Goal: Task Accomplishment & Management: Use online tool/utility

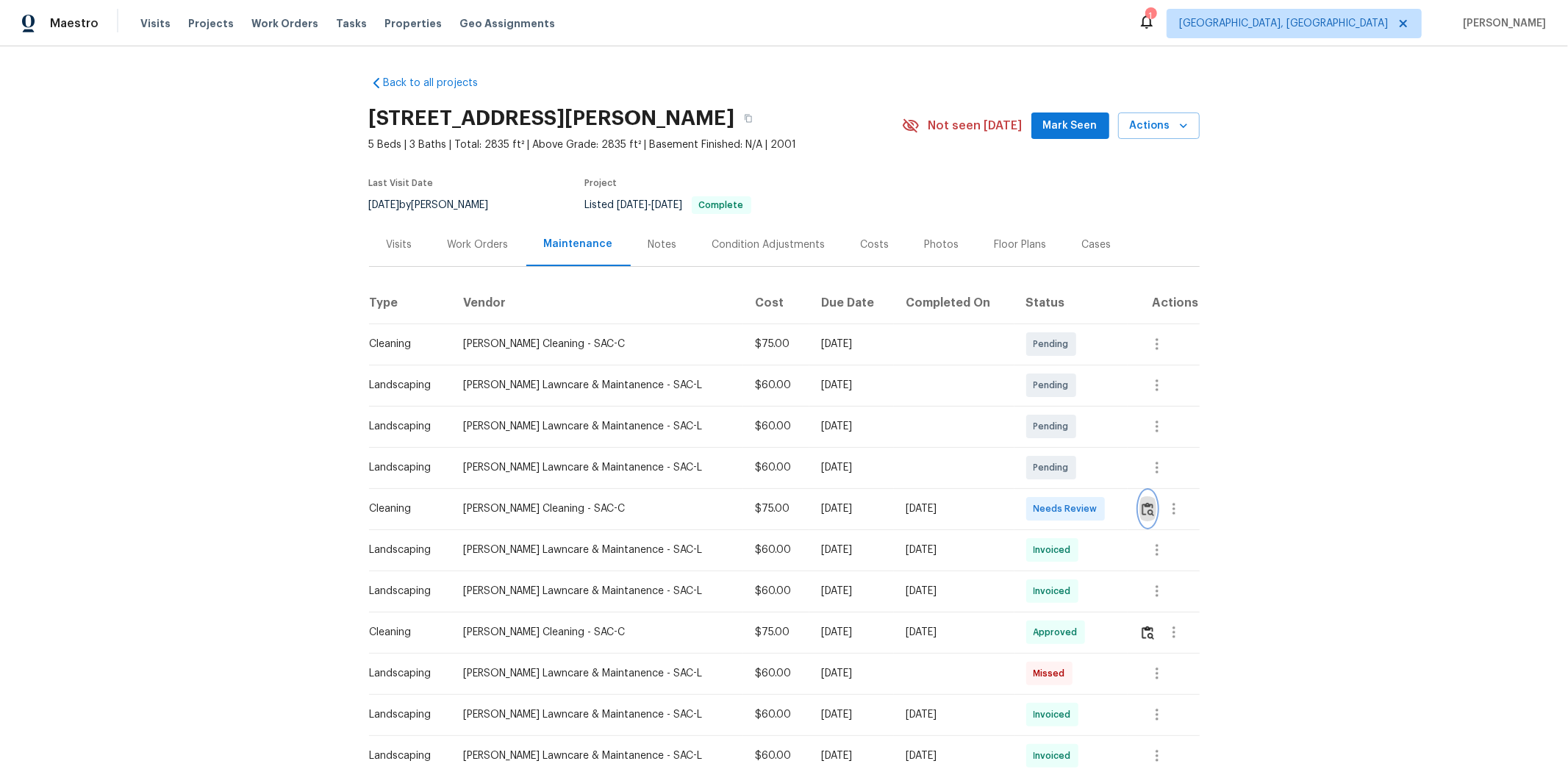
click at [1114, 513] on img "button" at bounding box center [1148, 509] width 13 height 14
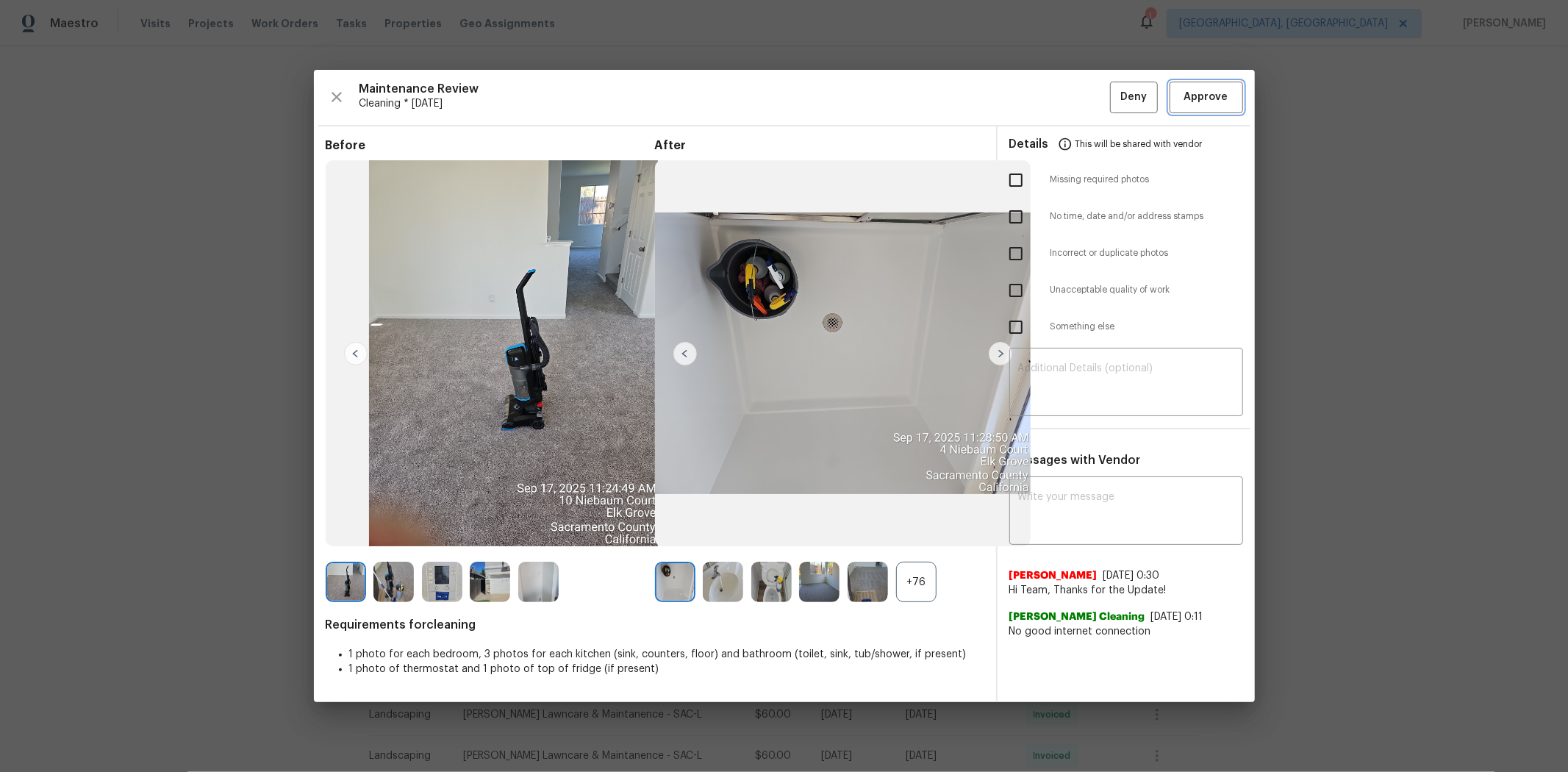
click at [1114, 89] on span "Approve" at bounding box center [1206, 97] width 44 height 18
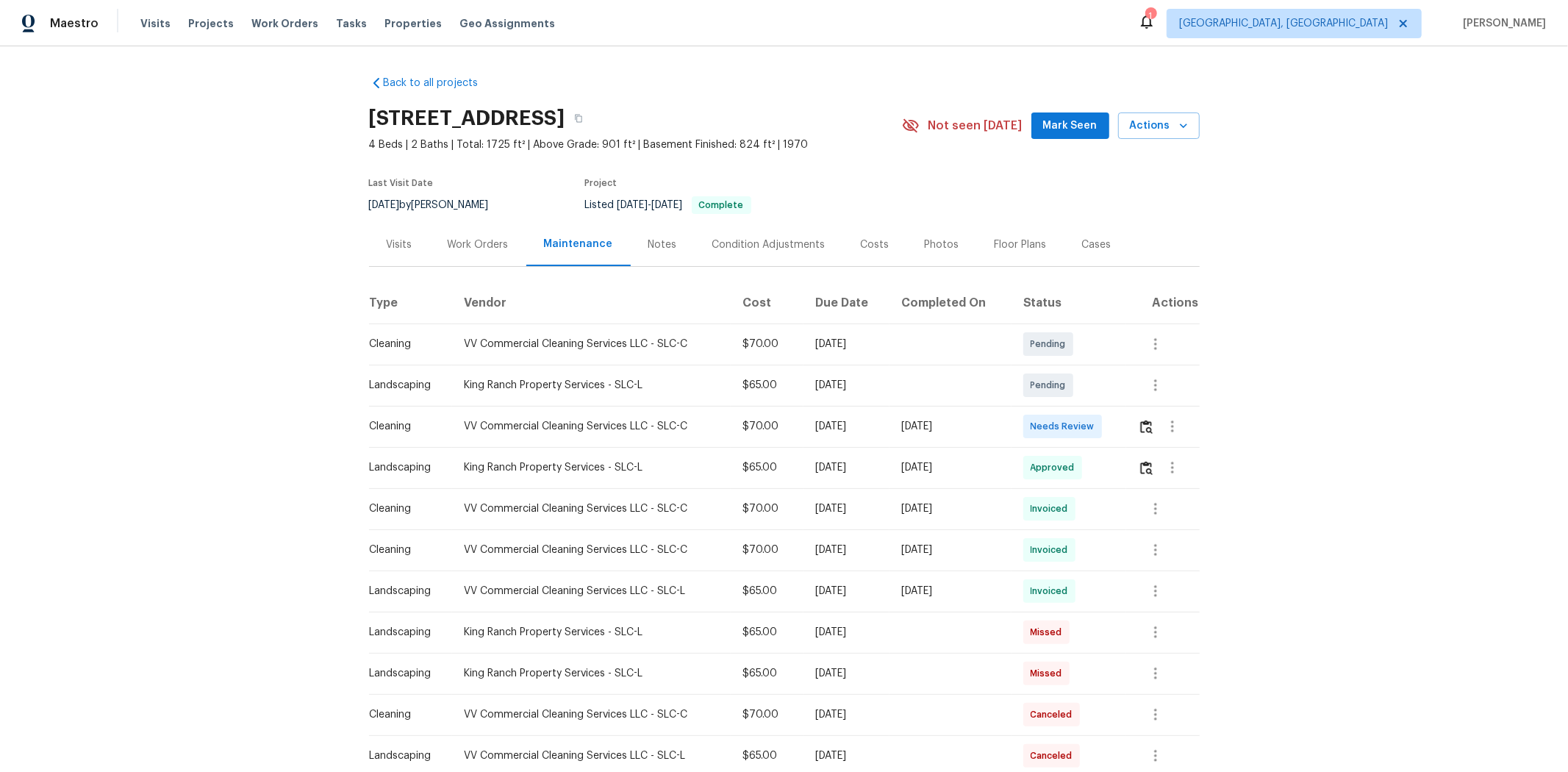
click at [843, 435] on td at bounding box center [1163, 427] width 73 height 41
click at [843, 423] on button "button" at bounding box center [1146, 426] width 17 height 36
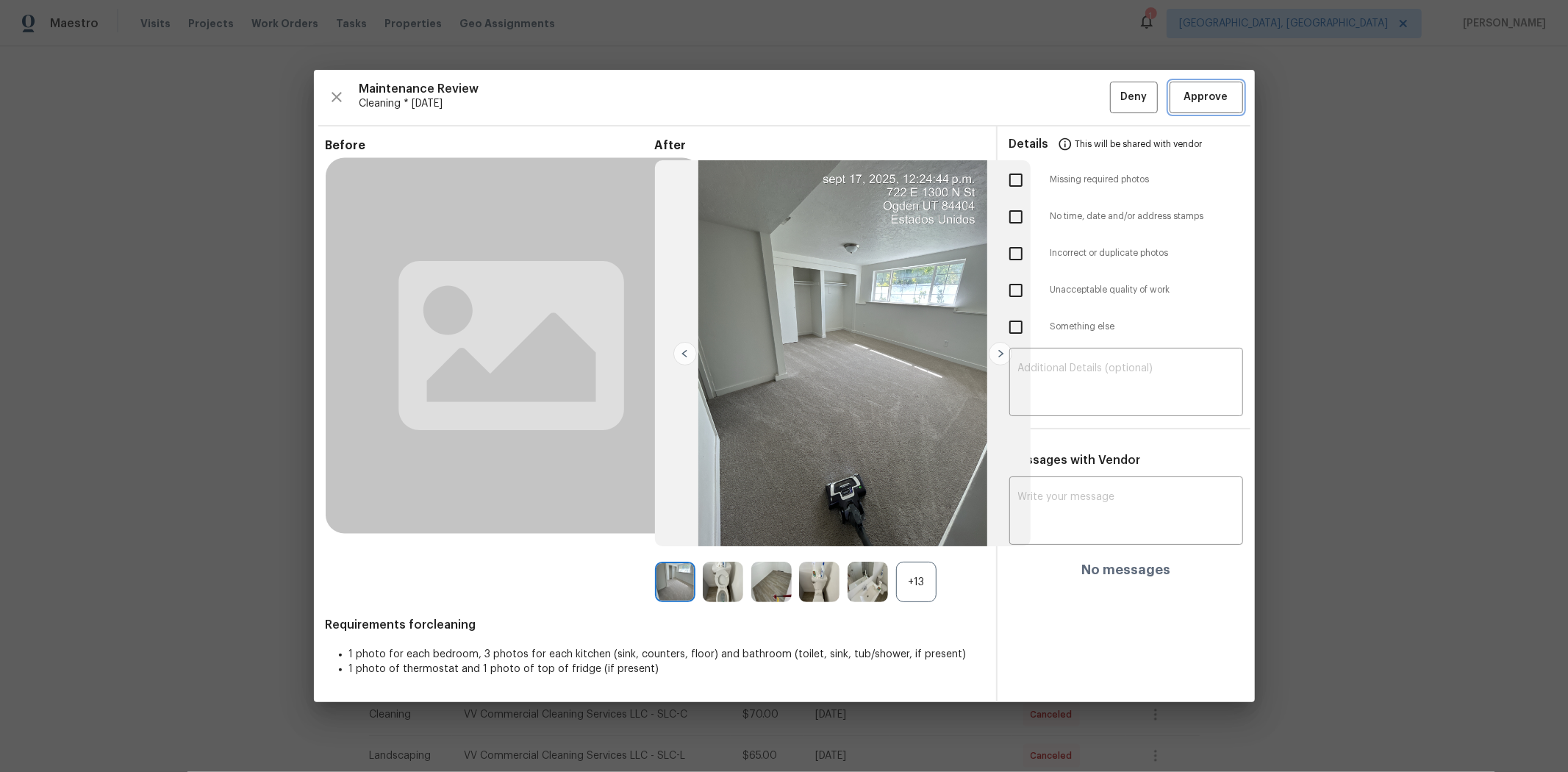
click at [843, 97] on span "Approve" at bounding box center [1206, 97] width 44 height 18
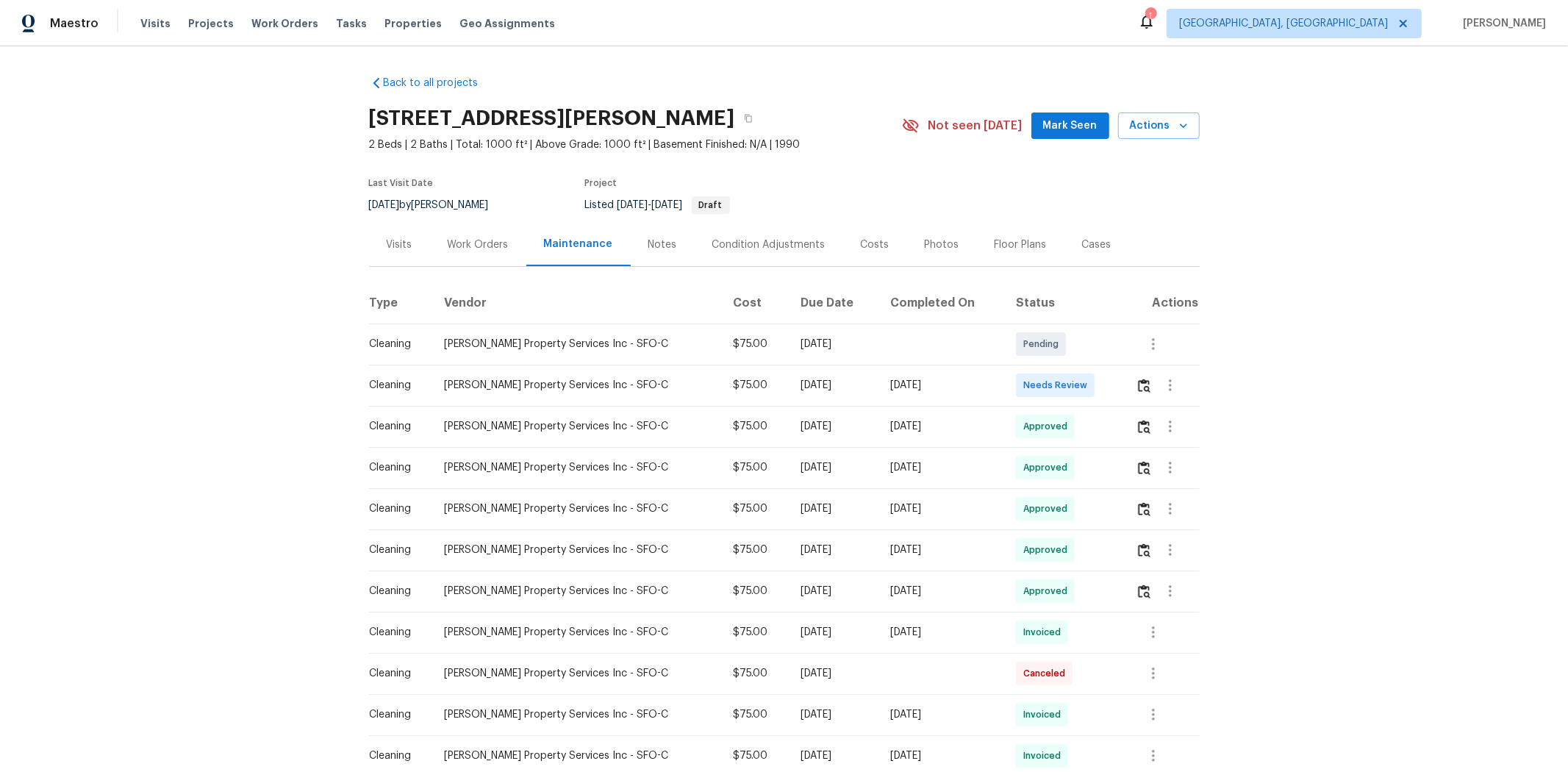
click at [1114, 386] on td at bounding box center [1162, 386] width 76 height 41
click at [1114, 381] on td at bounding box center [1162, 386] width 76 height 41
click at [1114, 383] on img "button" at bounding box center [1145, 386] width 13 height 14
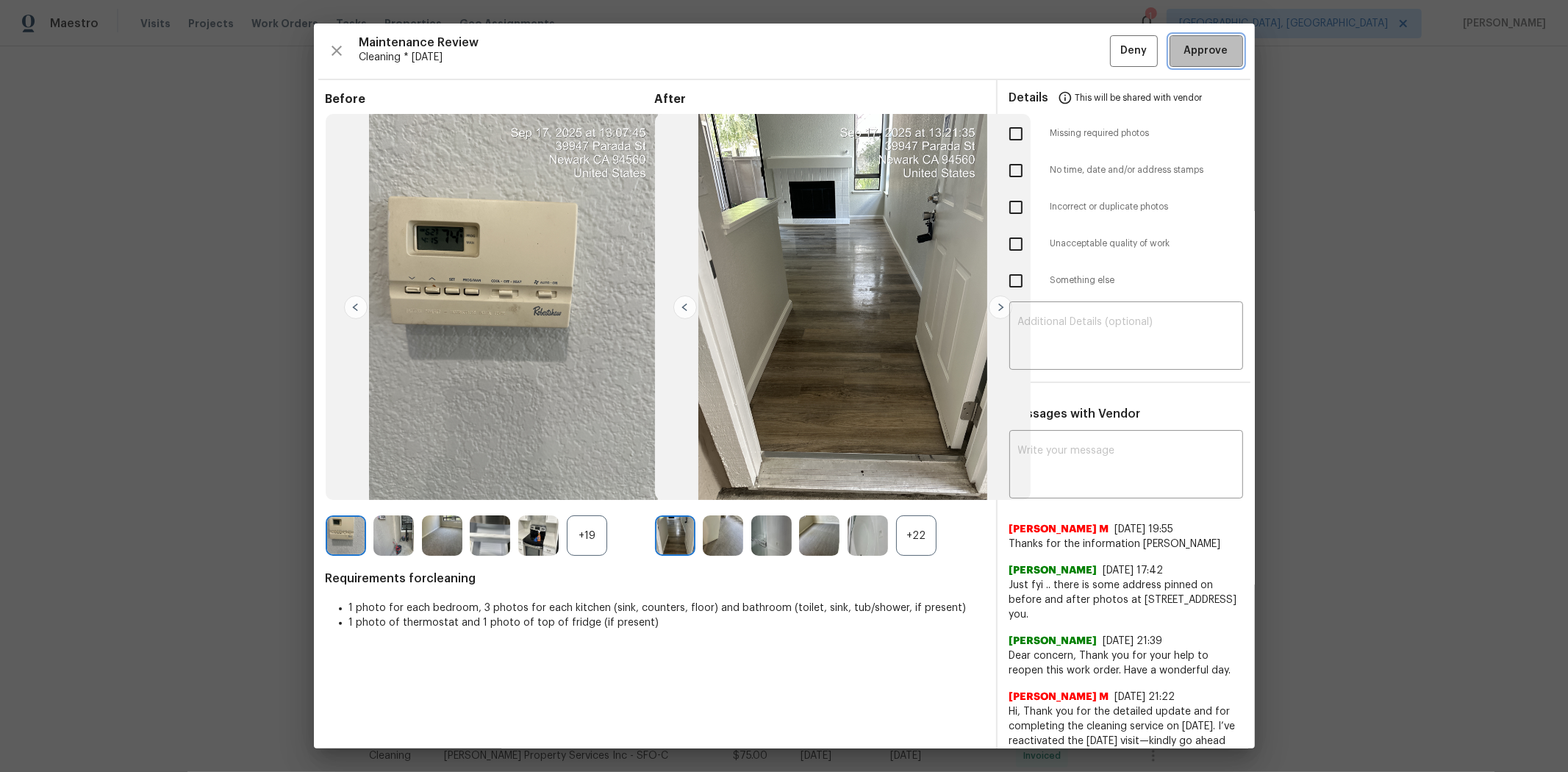
click at [1114, 42] on span "Approve" at bounding box center [1206, 51] width 44 height 18
click at [1114, 42] on div "Maintenance Review Cleaning * Wed, Sep 17 Deny" at bounding box center [784, 51] width 917 height 32
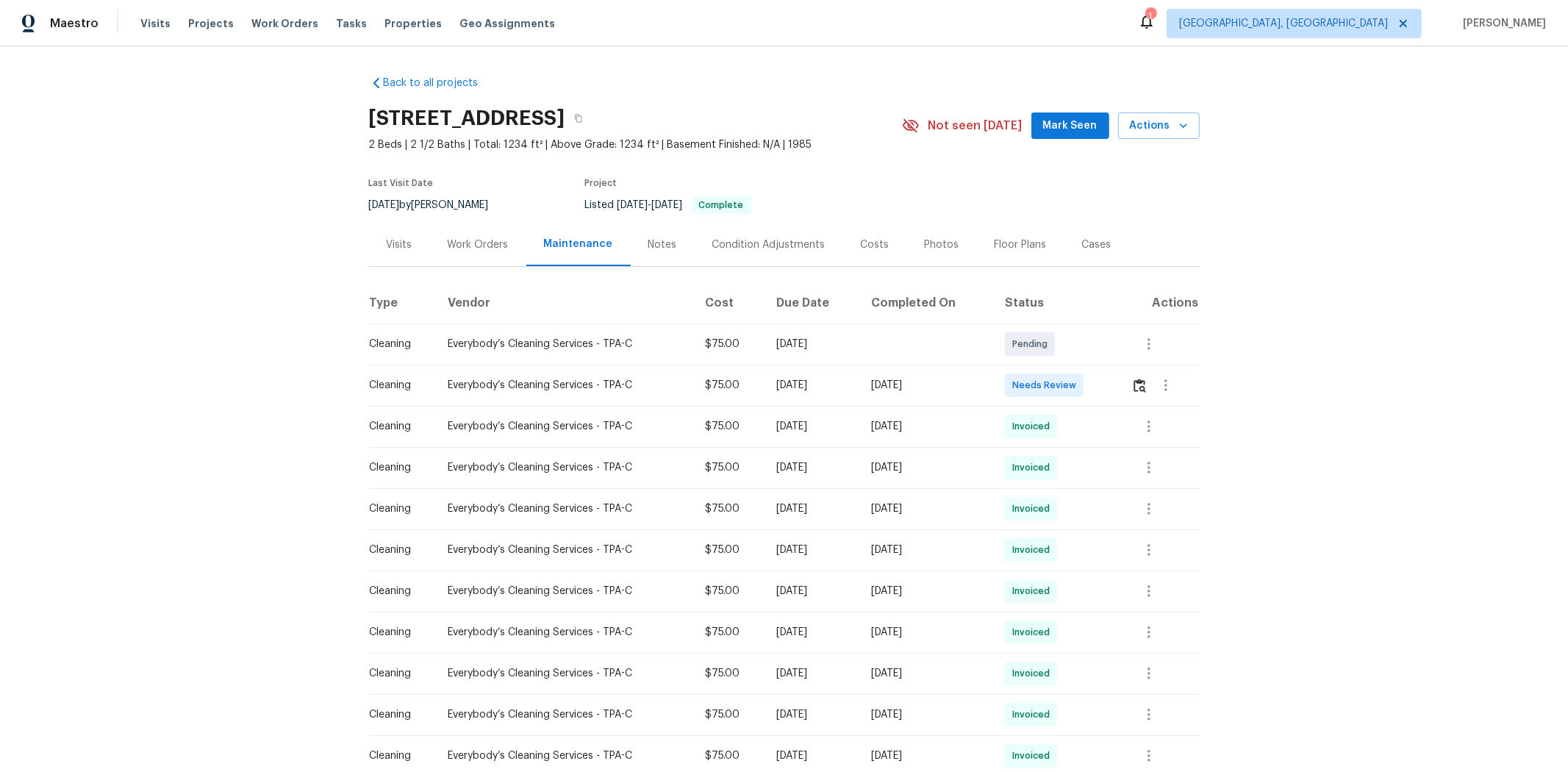
click at [1114, 392] on td at bounding box center [1160, 386] width 80 height 41
click at [1114, 387] on img "button" at bounding box center [1140, 386] width 13 height 14
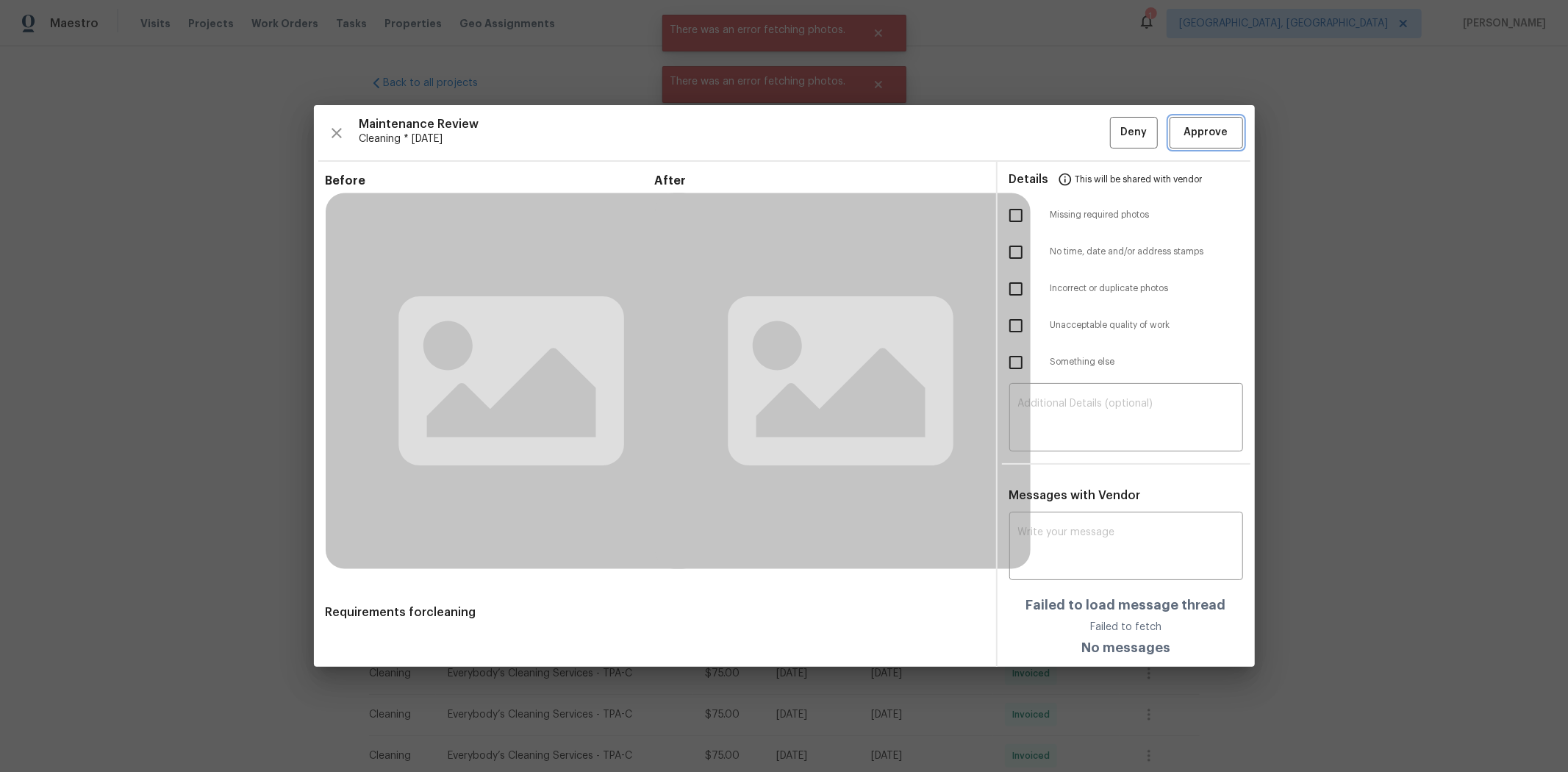
click at [1114, 127] on span "Approve" at bounding box center [1206, 132] width 44 height 18
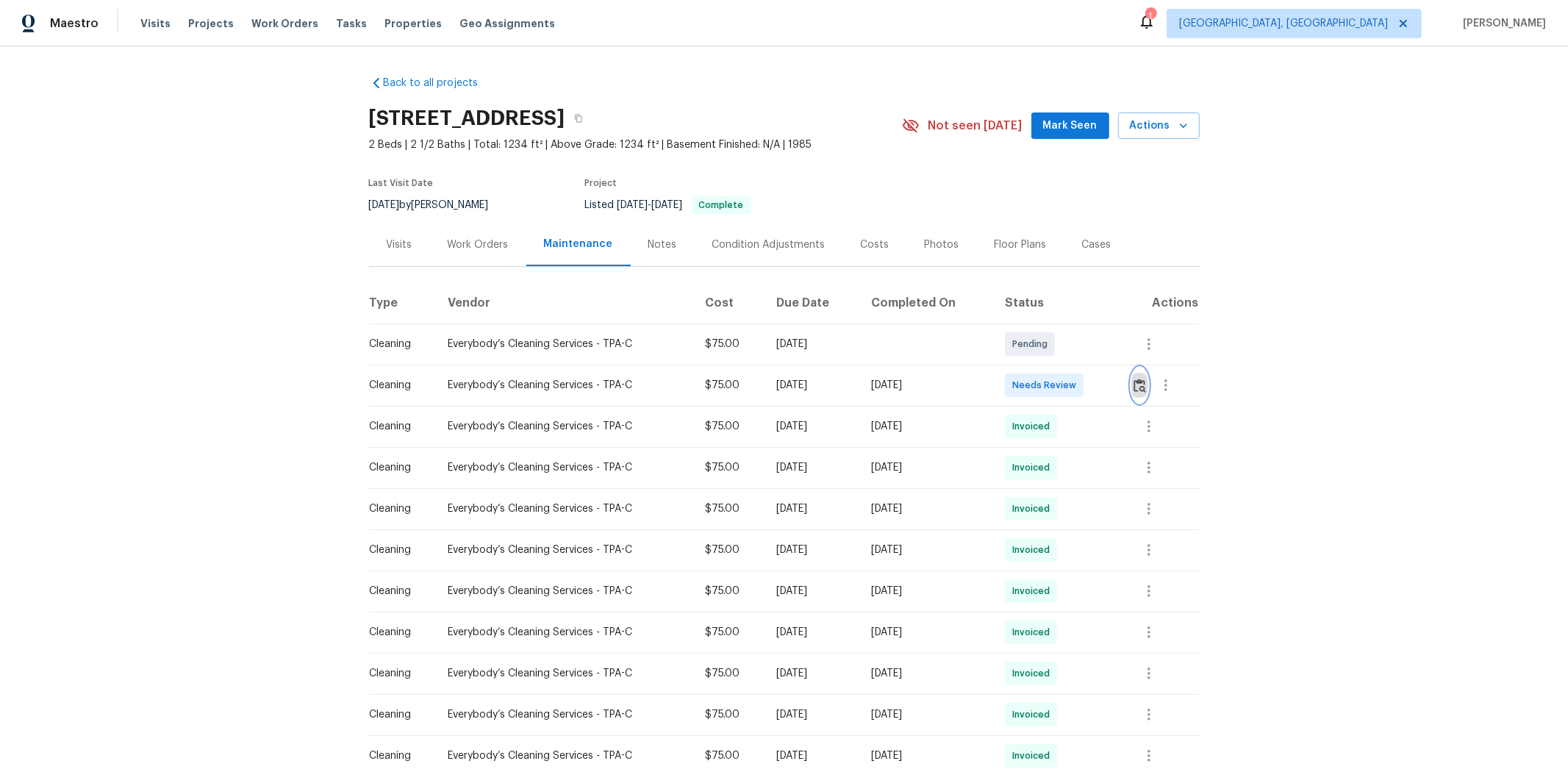
click at [1138, 378] on img "button" at bounding box center [1140, 386] width 13 height 14
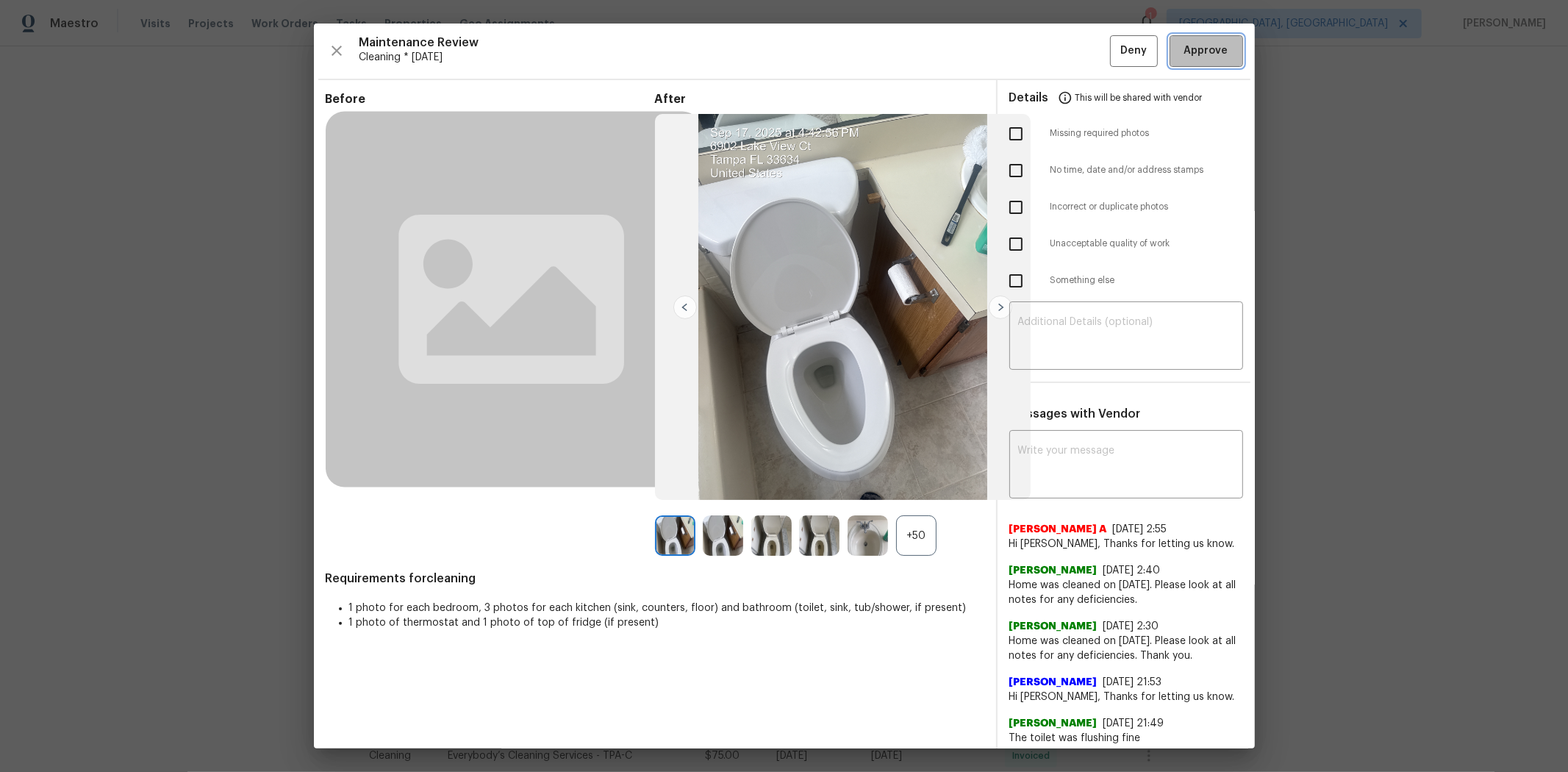
click at [1210, 50] on span "Approve" at bounding box center [1206, 51] width 44 height 18
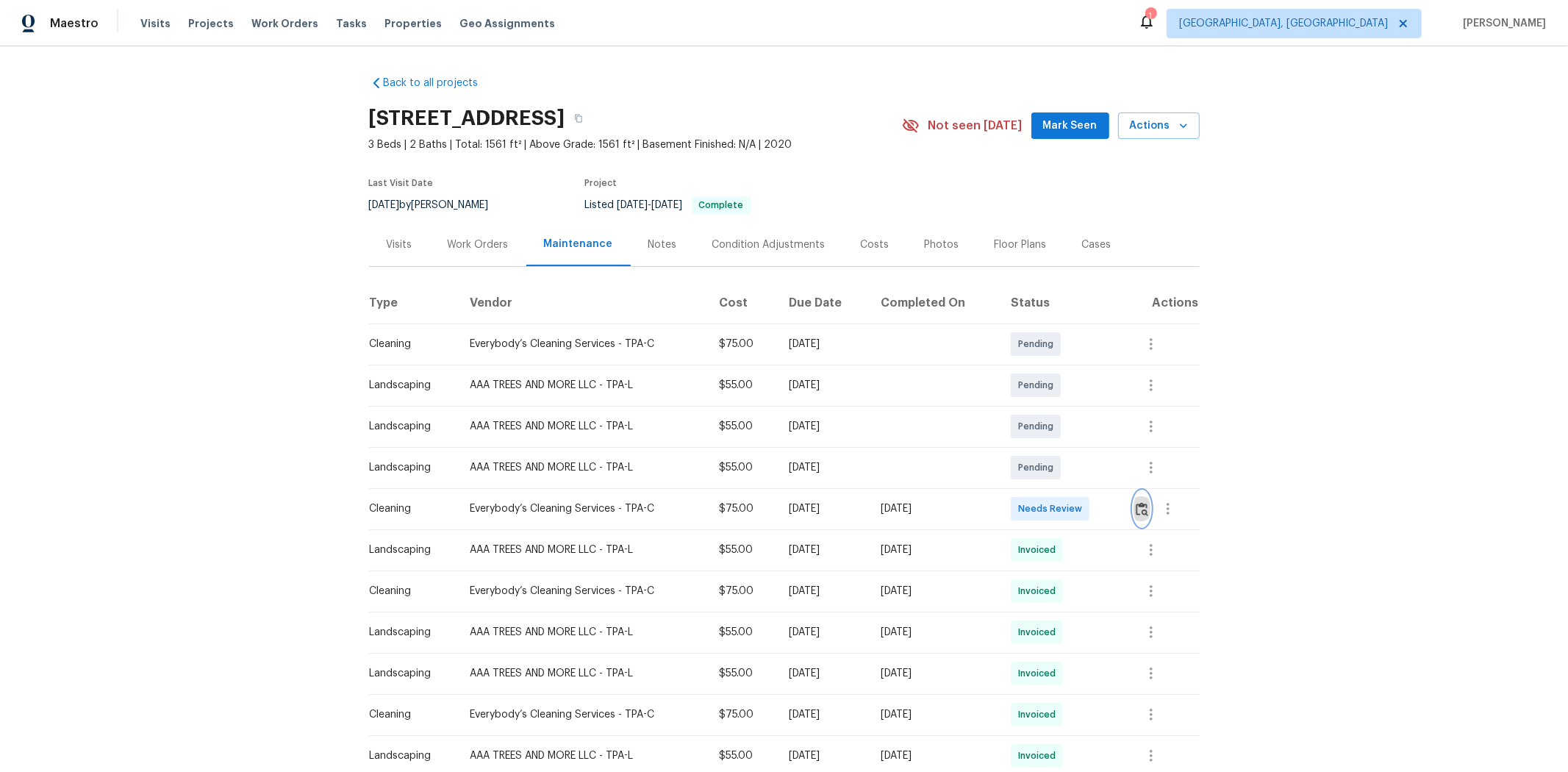
click at [1114, 510] on img "button" at bounding box center [1142, 509] width 13 height 14
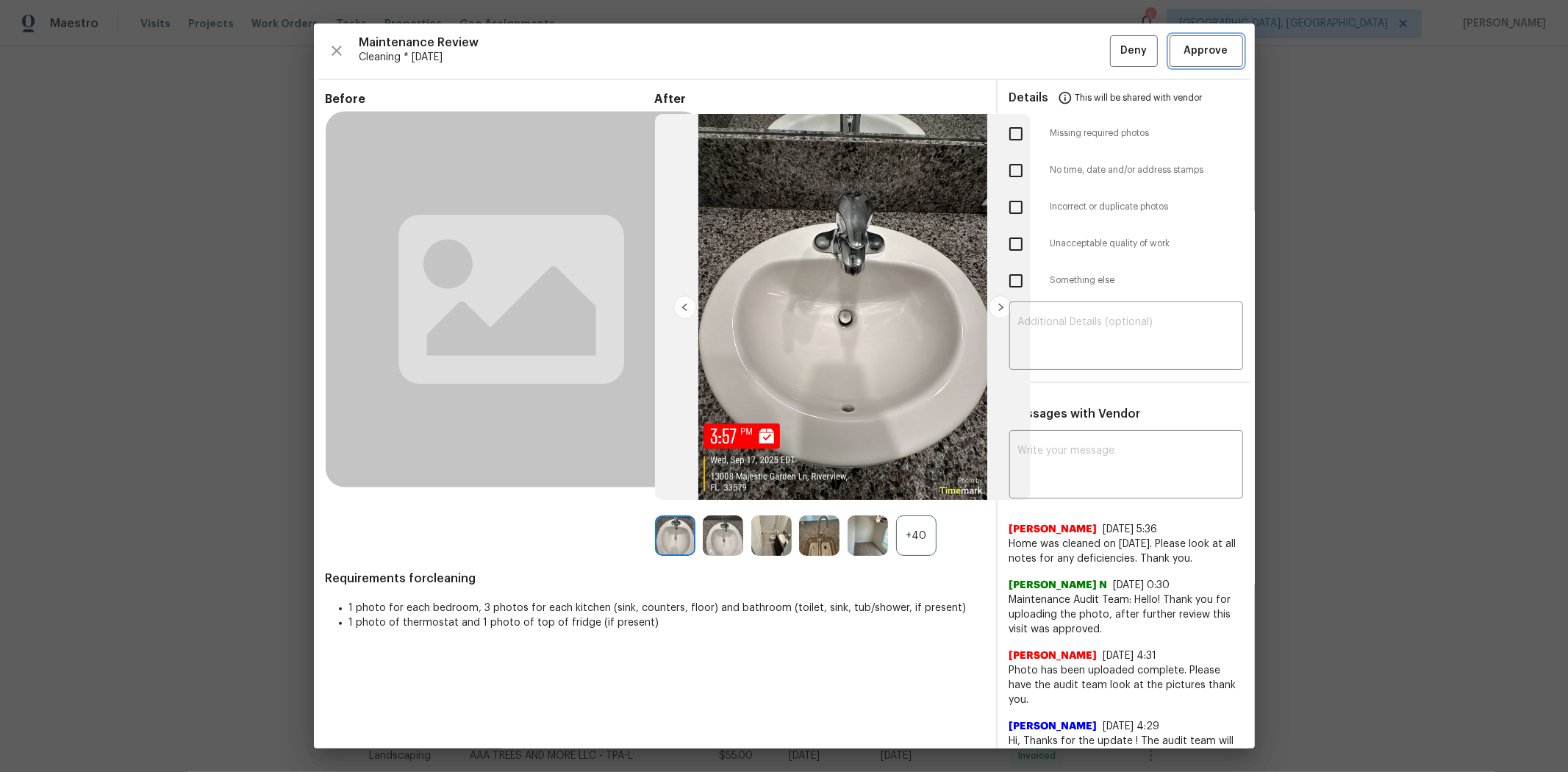
click at [1114, 53] on span "Approve" at bounding box center [1206, 51] width 44 height 18
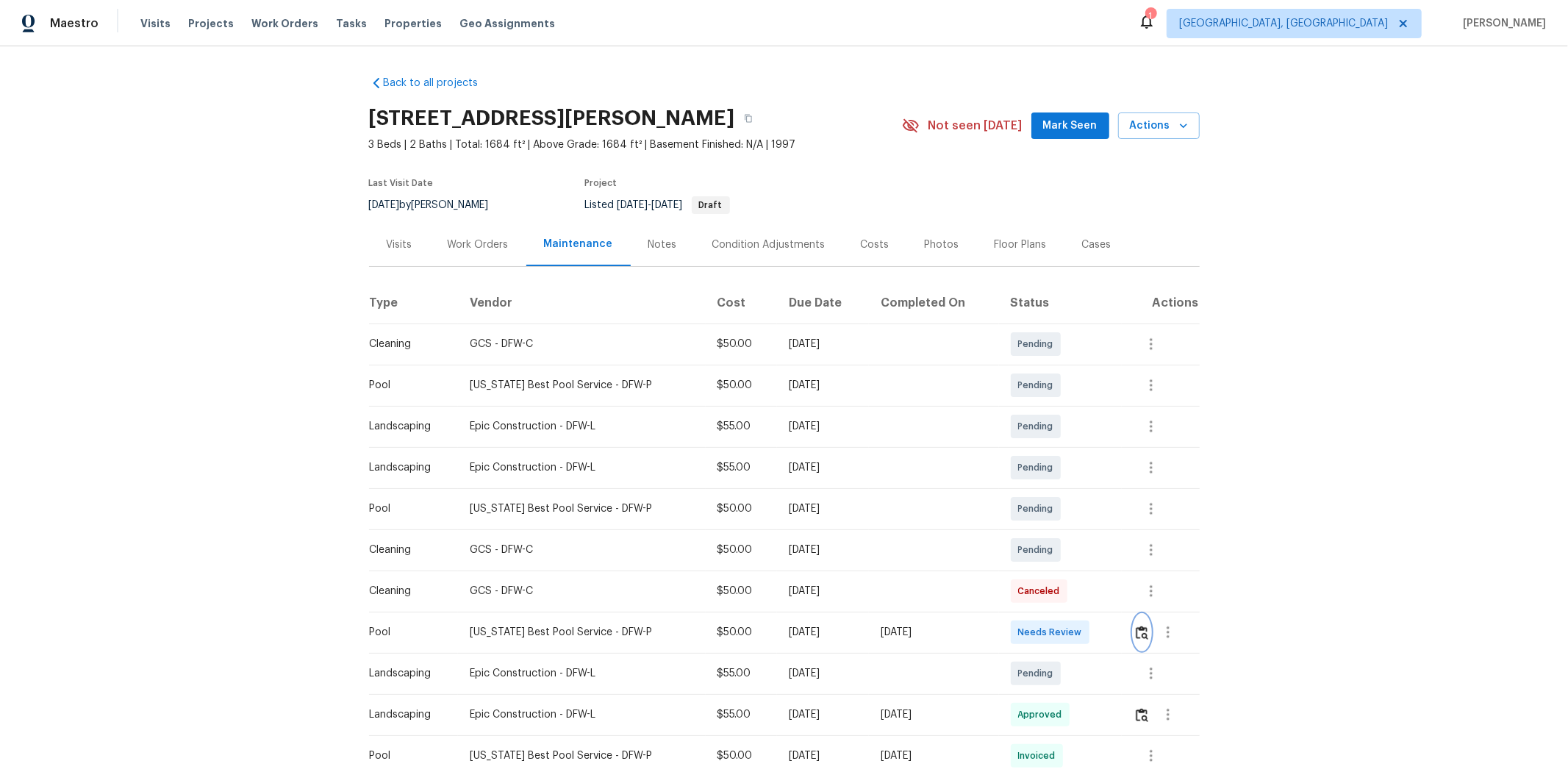
click at [1114, 516] on img "button" at bounding box center [1142, 633] width 13 height 14
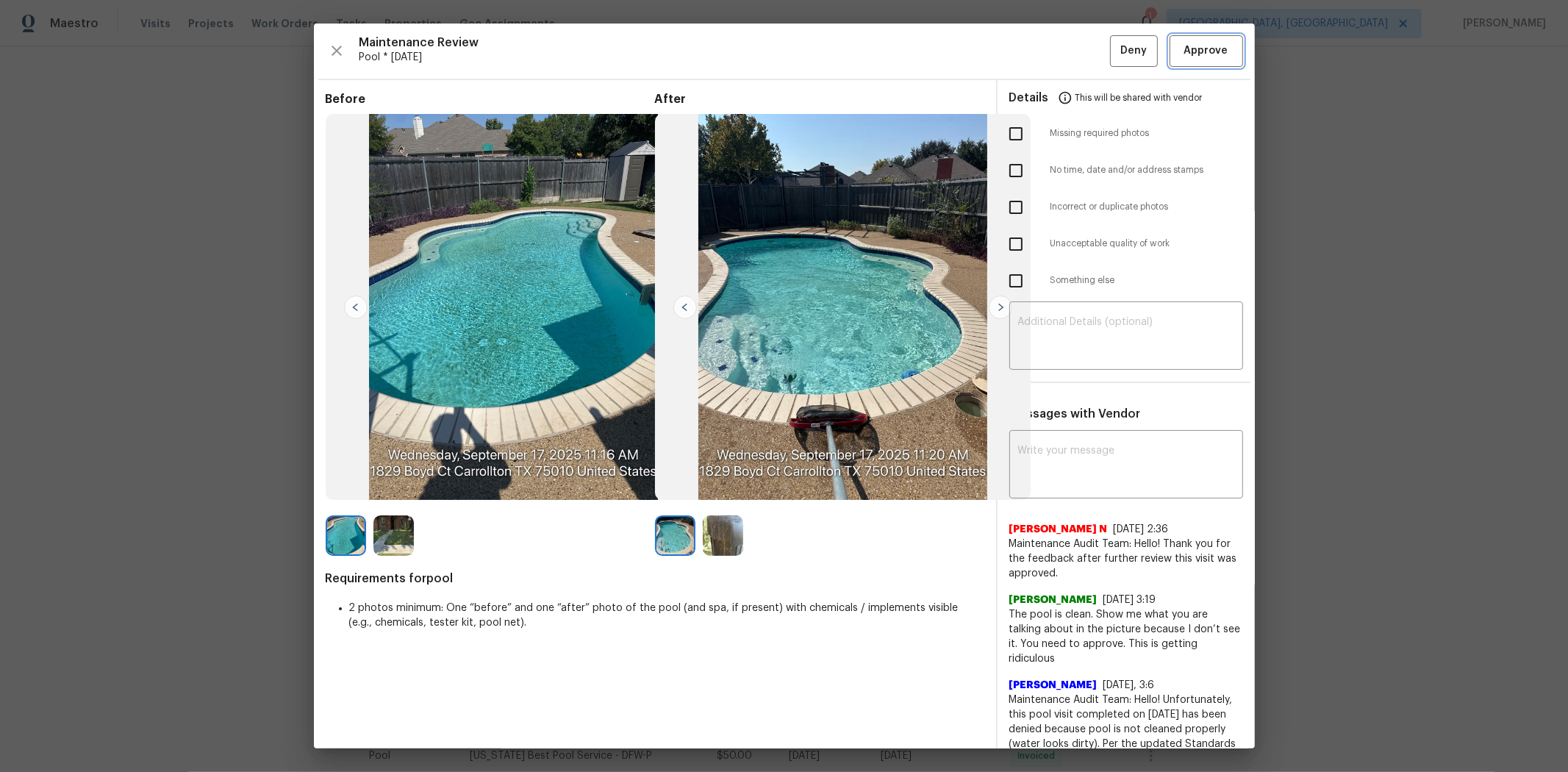
drag, startPoint x: 1194, startPoint y: 55, endPoint x: 1197, endPoint y: 63, distance: 8.5
click at [1114, 55] on span "Approve" at bounding box center [1206, 51] width 44 height 18
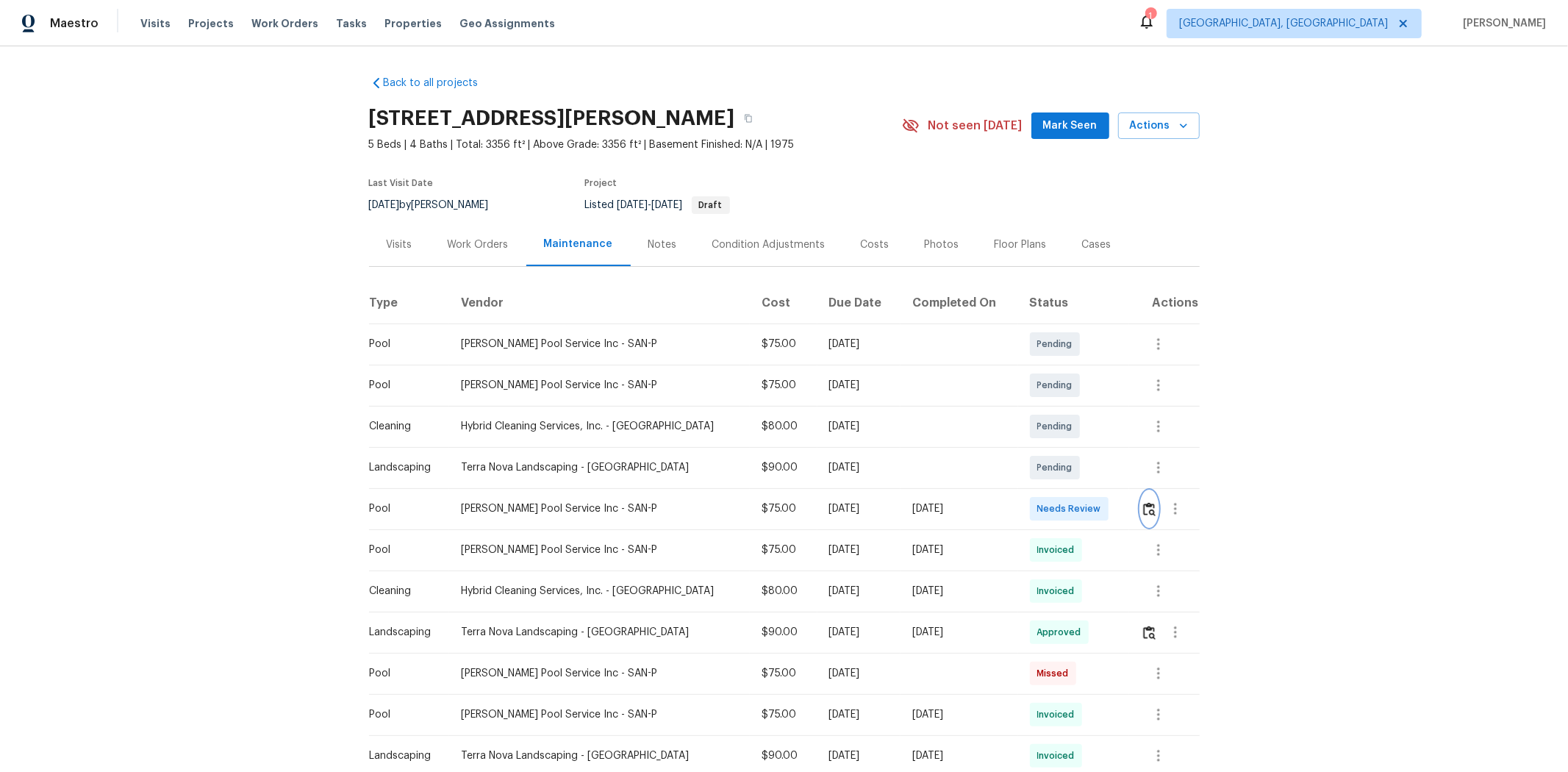
click at [1114, 511] on button "button" at bounding box center [1149, 508] width 17 height 36
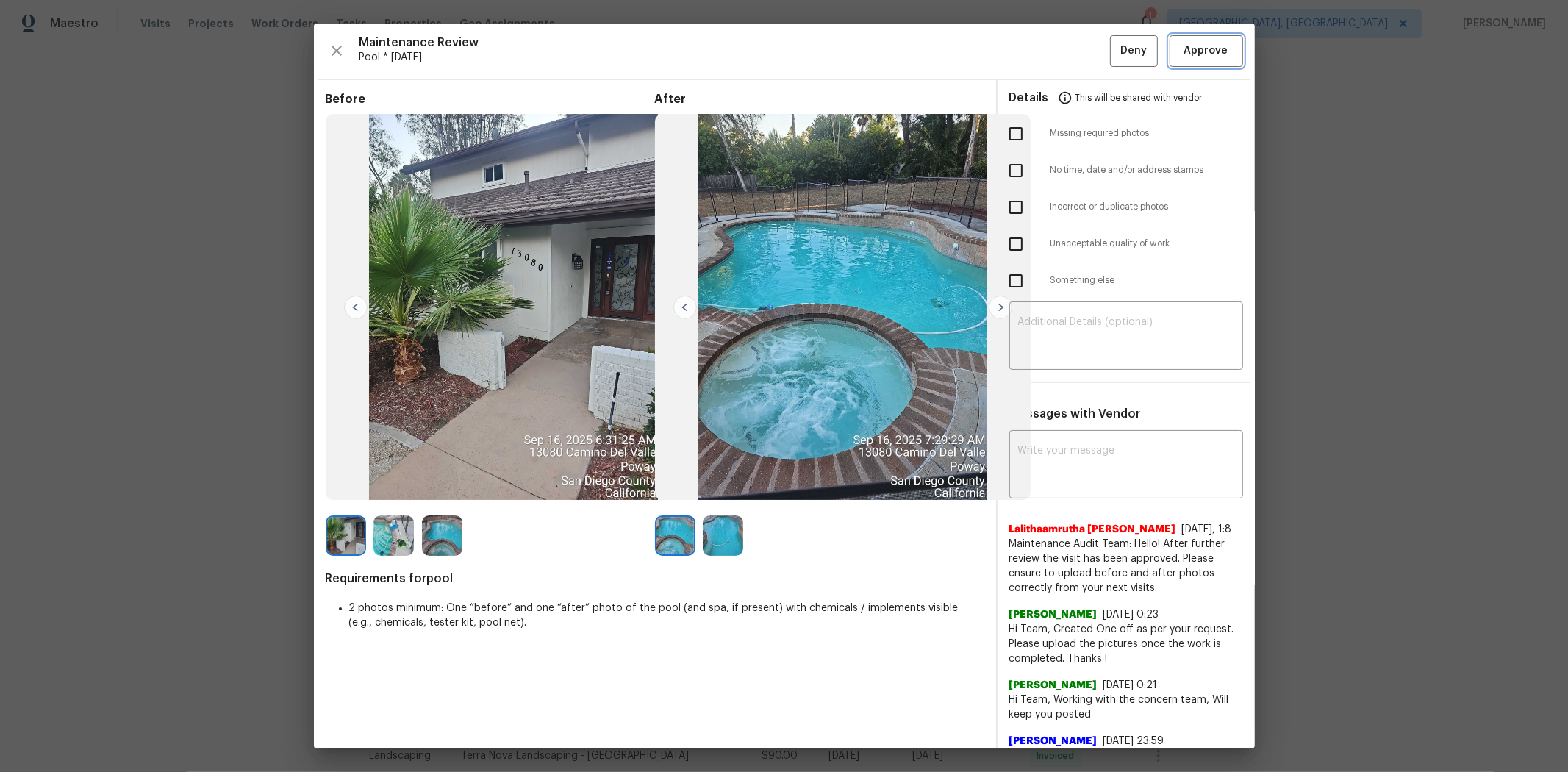
click at [1114, 67] on button "Approve" at bounding box center [1206, 51] width 74 height 32
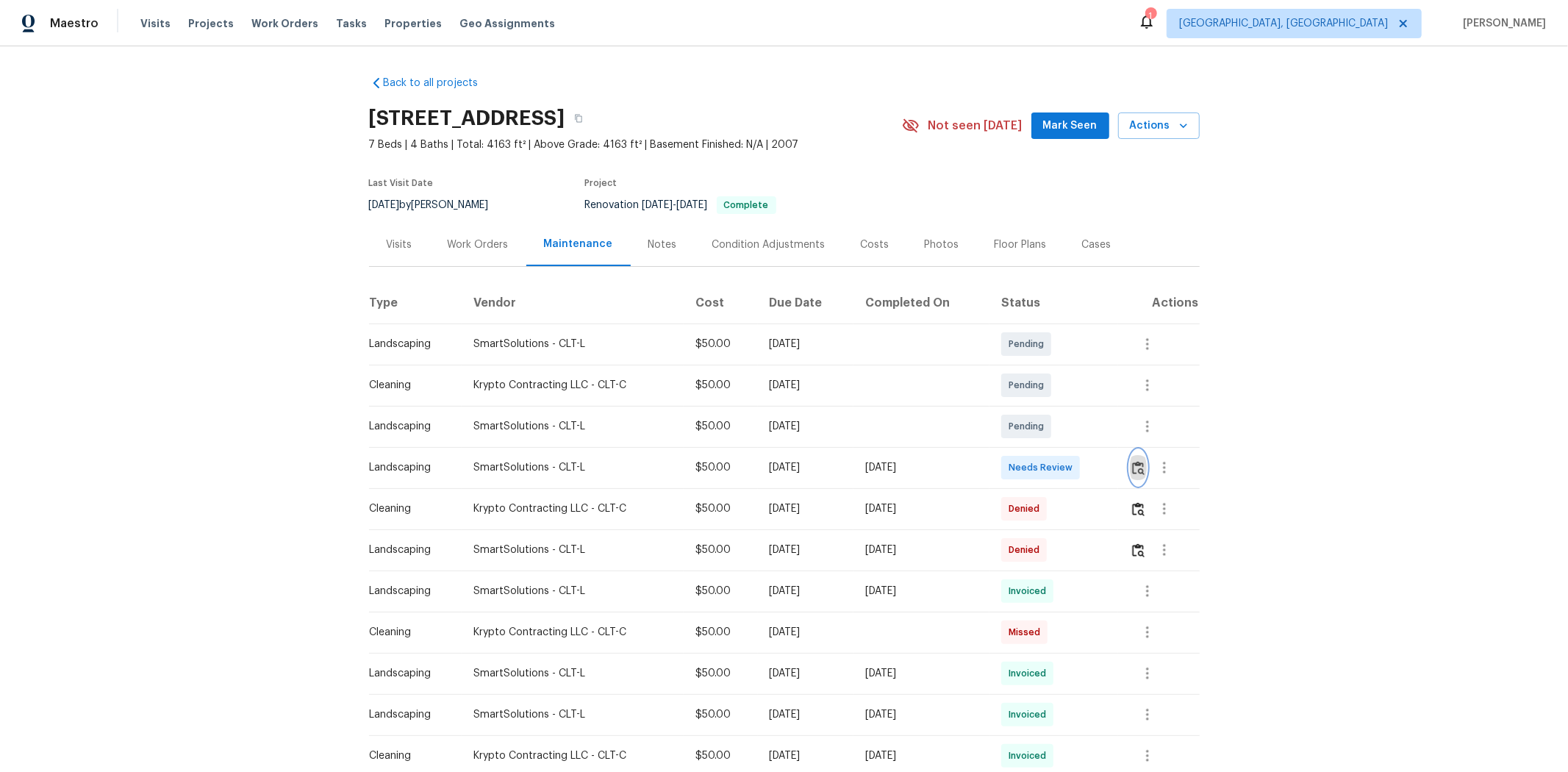
click at [1114, 473] on img "button" at bounding box center [1138, 468] width 13 height 14
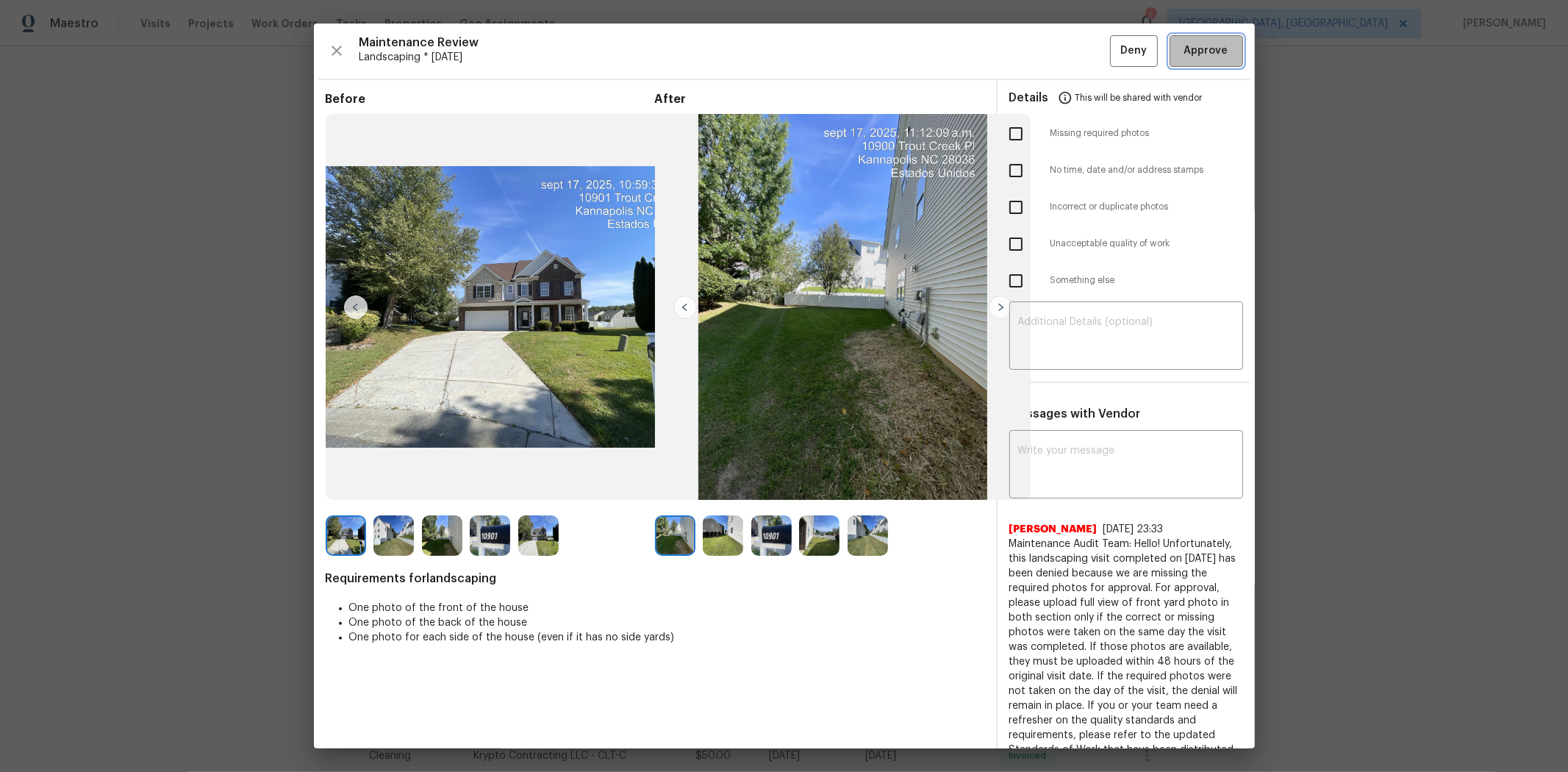
click at [1114, 50] on span "Approve" at bounding box center [1206, 51] width 44 height 18
